Goal: Find specific page/section: Find specific page/section

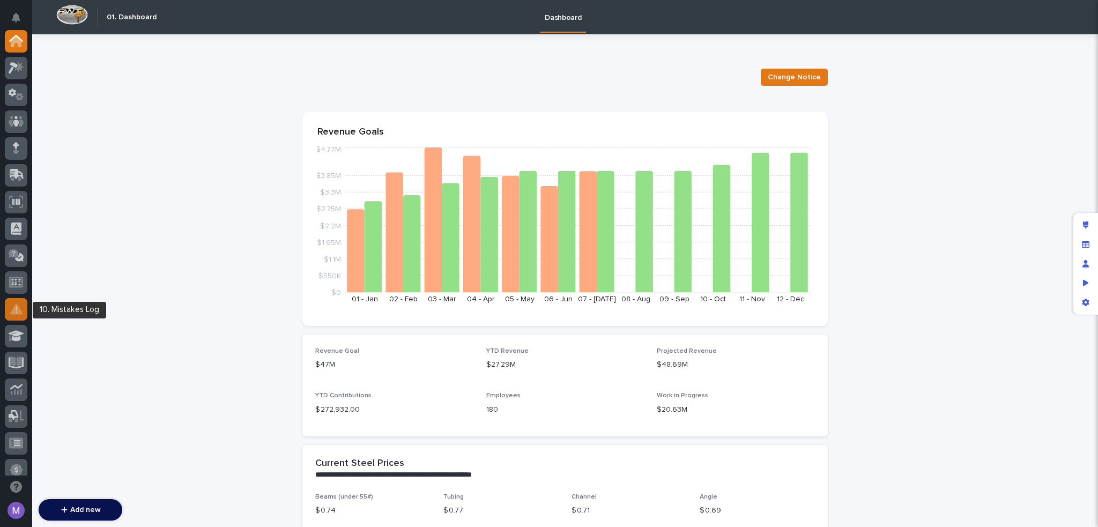
click at [18, 306] on icon at bounding box center [16, 308] width 12 height 11
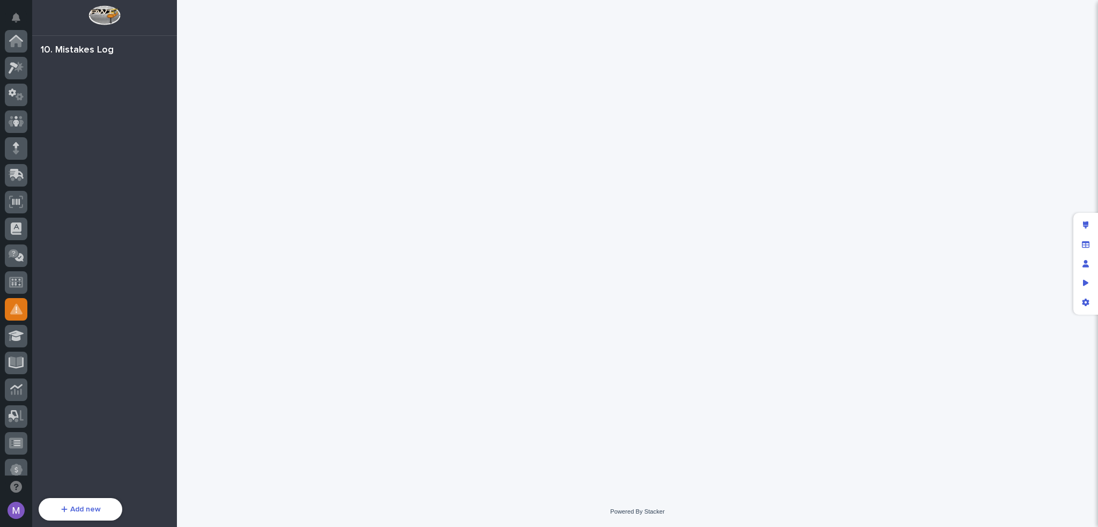
scroll to position [268, 0]
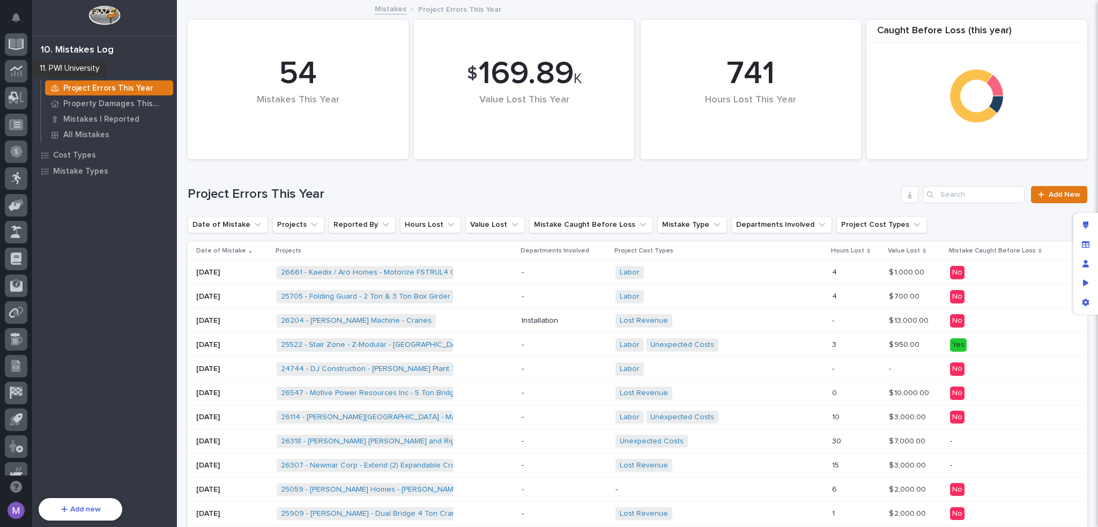
scroll to position [358, 0]
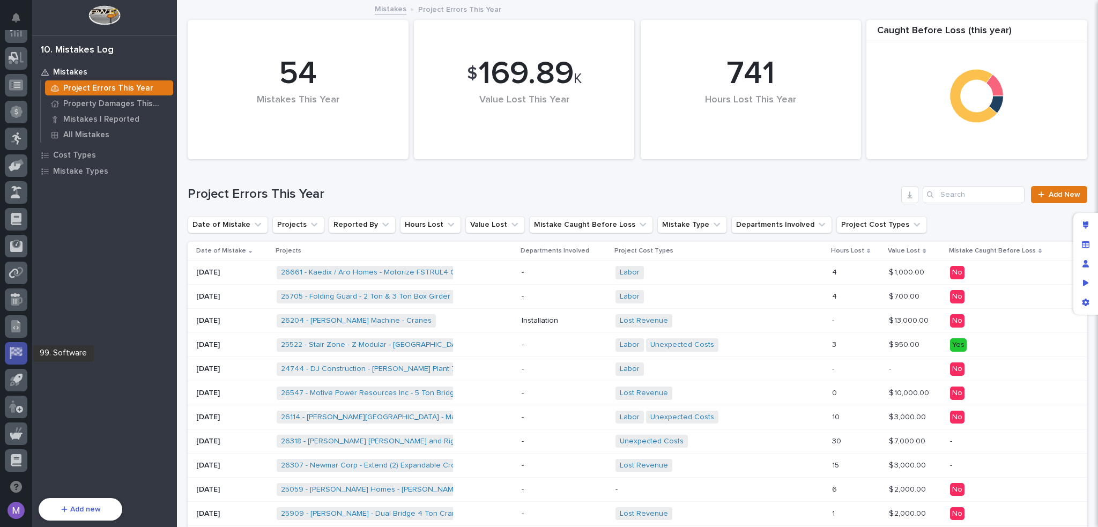
click at [22, 355] on icon at bounding box center [16, 353] width 14 height 12
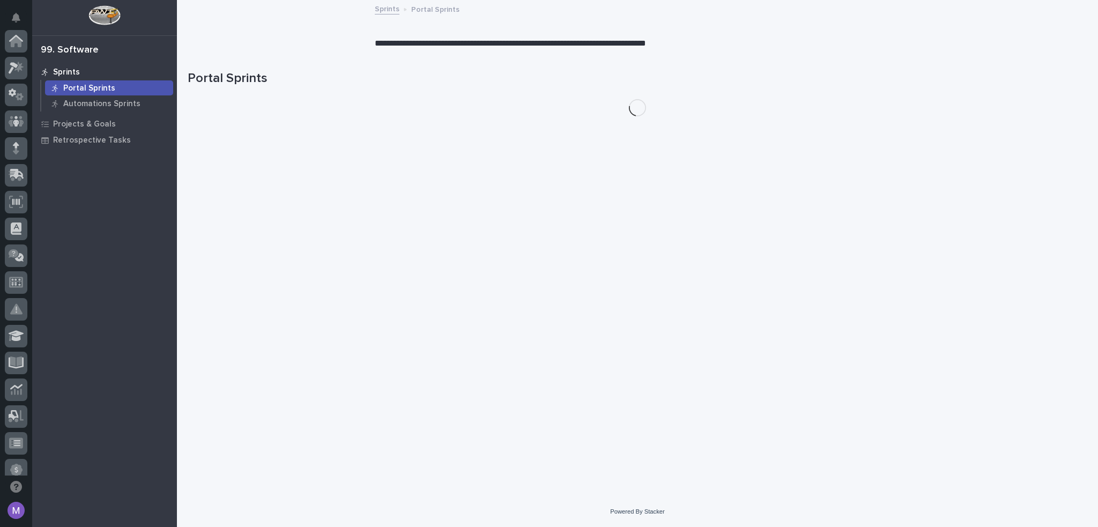
scroll to position [358, 0]
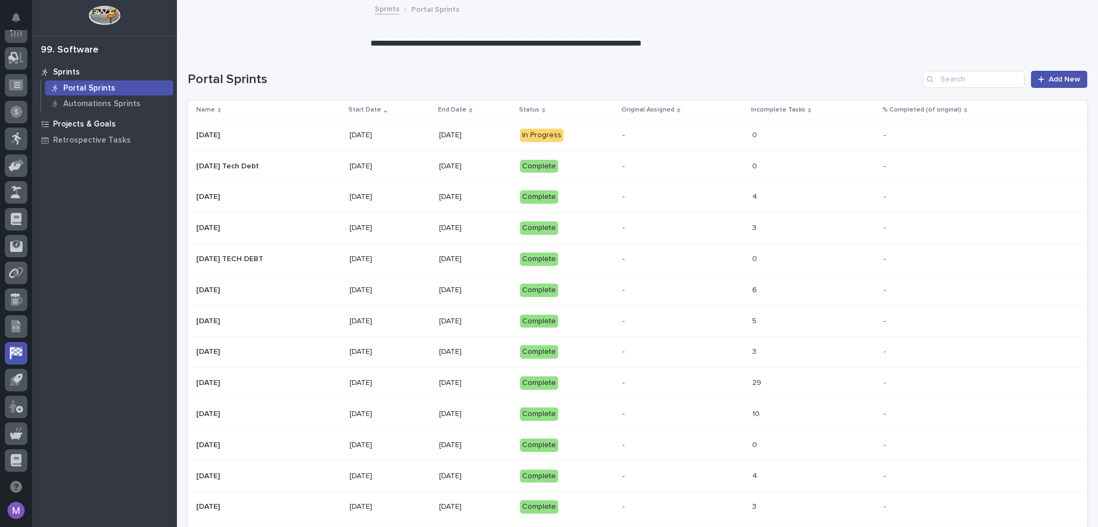
click at [108, 124] on p "Projects & Goals" at bounding box center [84, 125] width 63 height 10
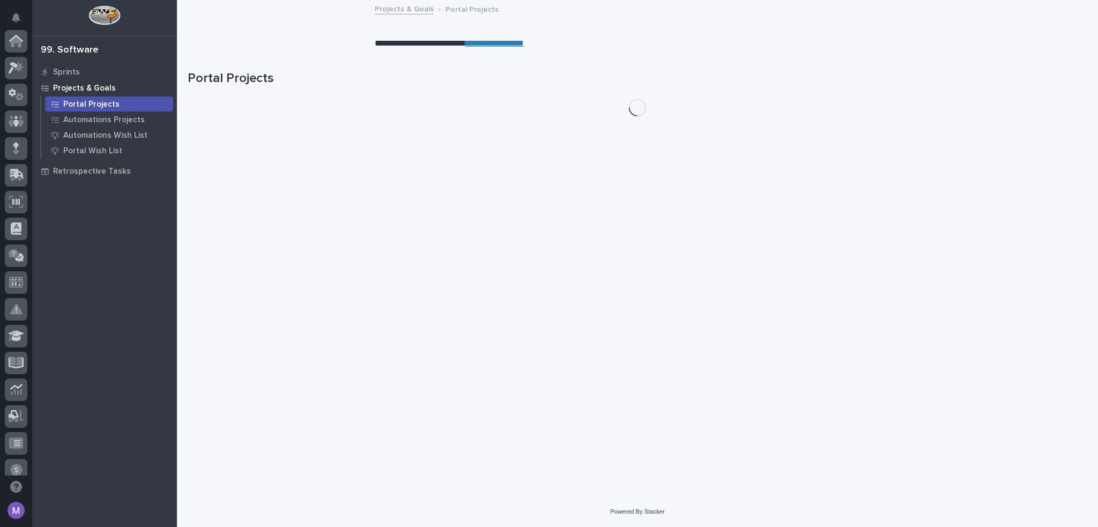
scroll to position [358, 0]
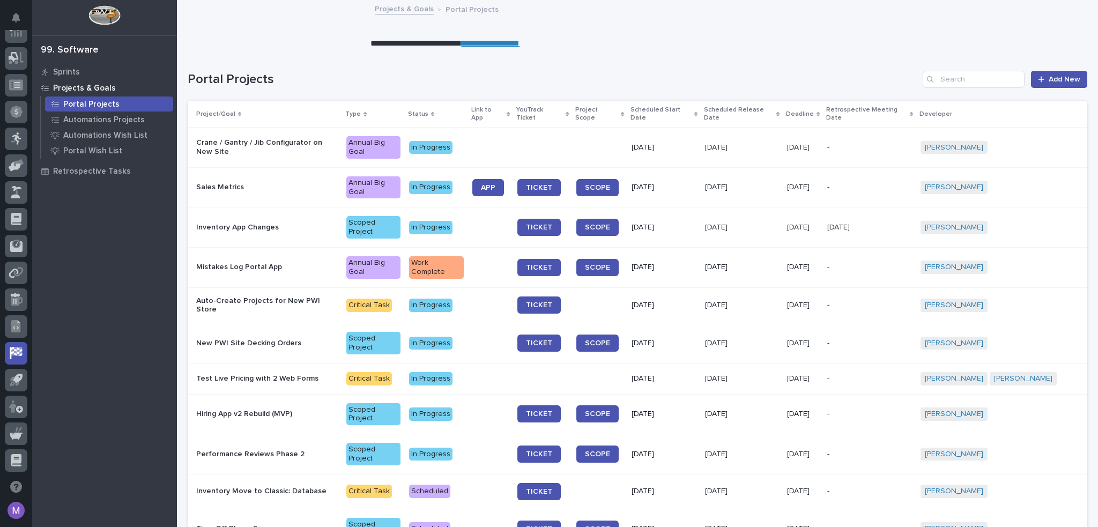
click at [480, 43] on link "**********" at bounding box center [490, 43] width 58 height 8
